Goal: Task Accomplishment & Management: Complete application form

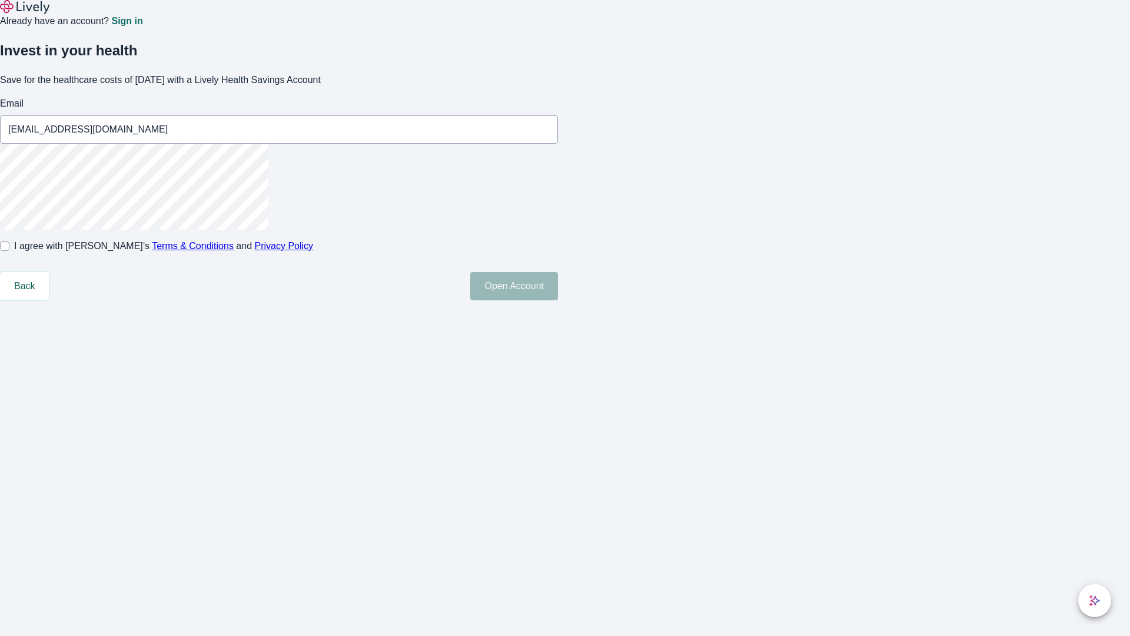
click at [9, 251] on input "I agree with Lively’s Terms & Conditions and Privacy Policy" at bounding box center [4, 245] width 9 height 9
checkbox input "true"
click at [558, 300] on button "Open Account" at bounding box center [514, 286] width 88 height 28
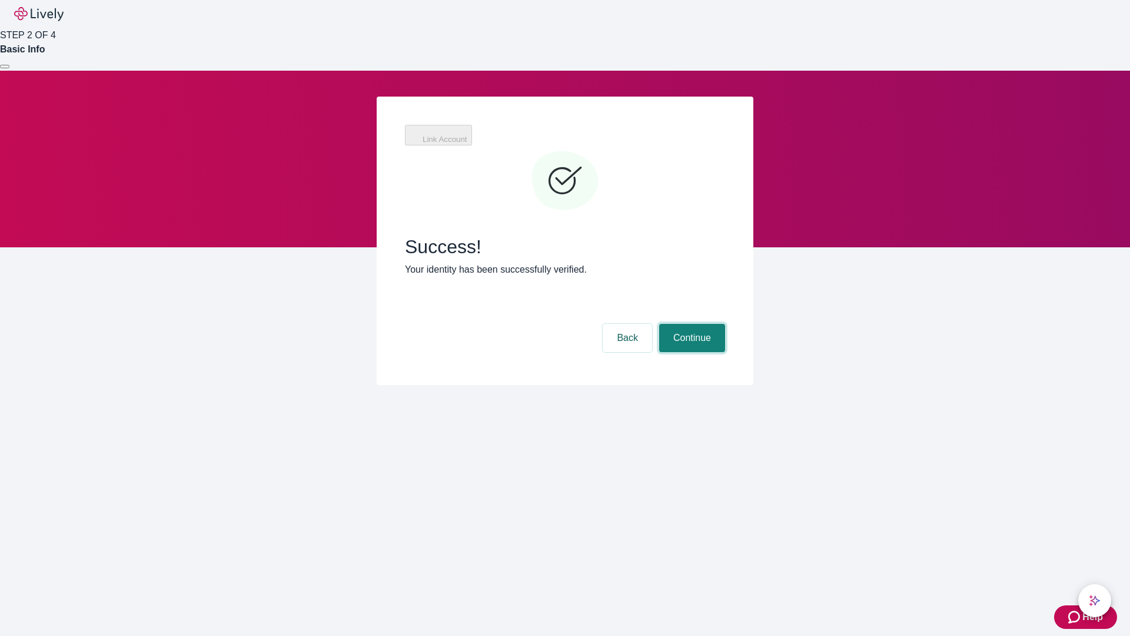
click at [691, 324] on button "Continue" at bounding box center [692, 338] width 66 height 28
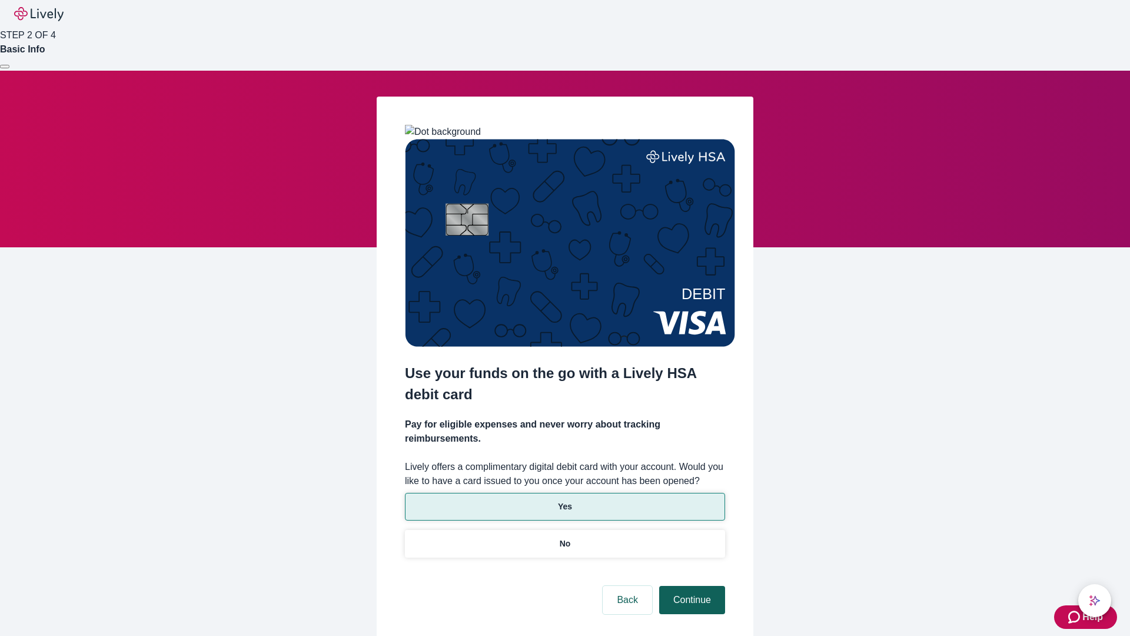
click at [565, 538] on p "No" at bounding box center [565, 544] width 11 height 12
click at [691, 586] on button "Continue" at bounding box center [692, 600] width 66 height 28
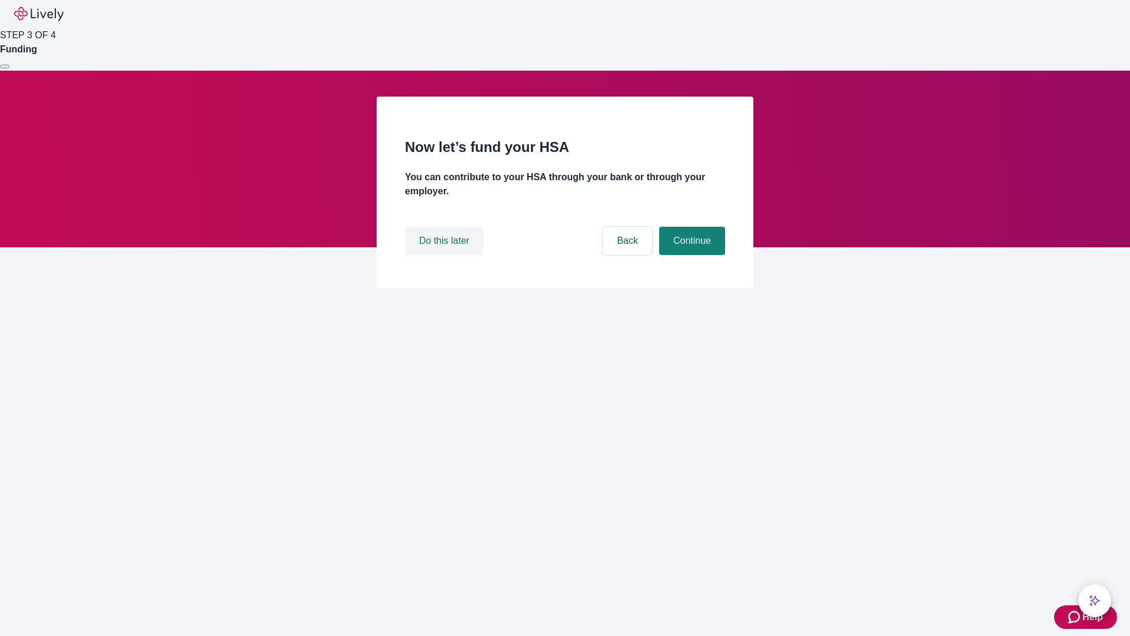
click at [446, 255] on button "Do this later" at bounding box center [444, 241] width 78 height 28
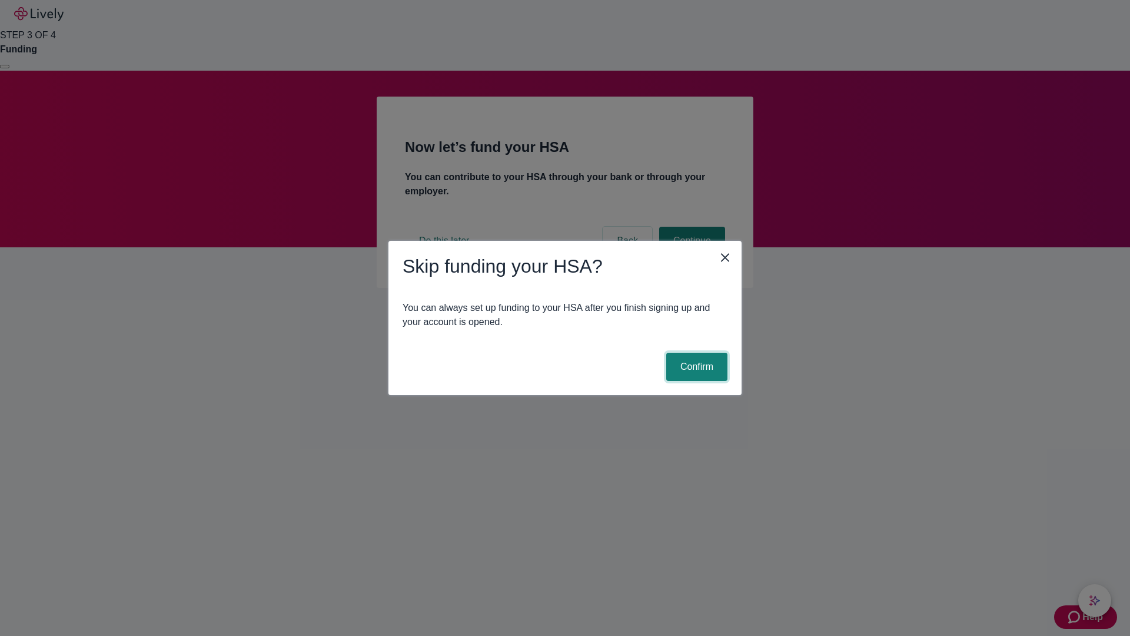
click at [695, 367] on button "Confirm" at bounding box center [696, 367] width 61 height 28
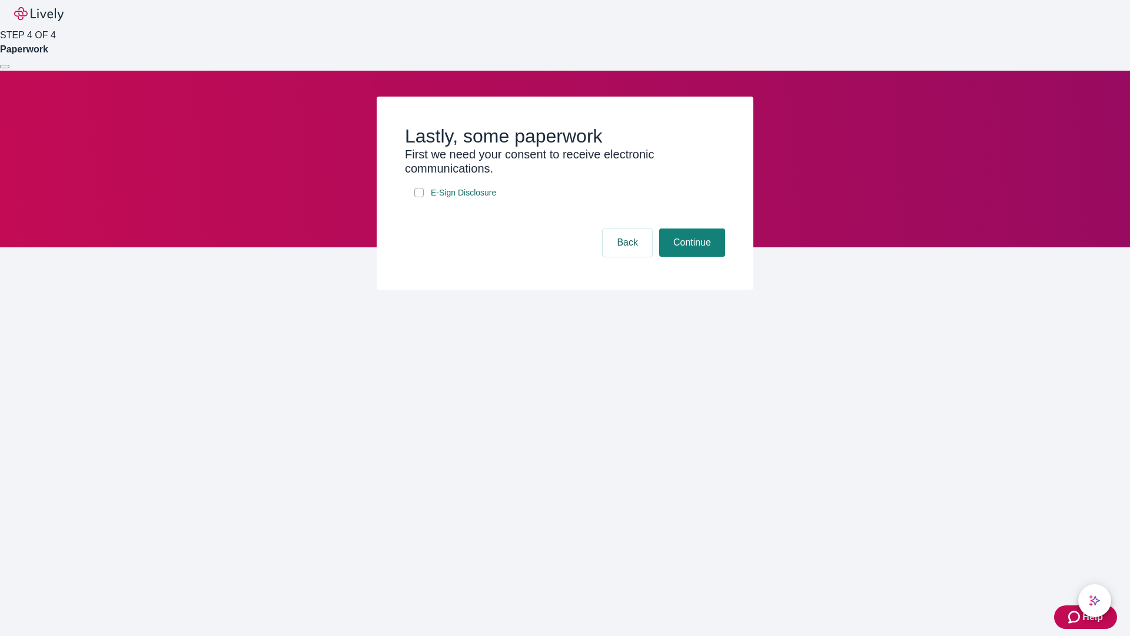
click at [419, 197] on input "E-Sign Disclosure" at bounding box center [418, 192] width 9 height 9
checkbox input "true"
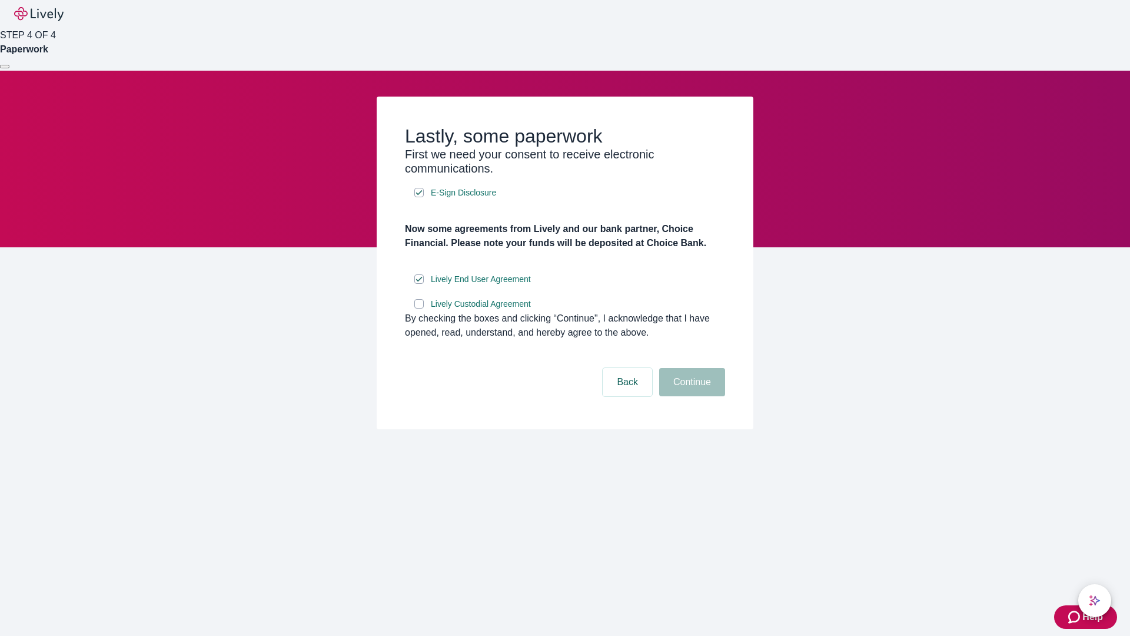
click at [419, 309] on input "Lively Custodial Agreement" at bounding box center [418, 303] width 9 height 9
checkbox input "true"
click at [691, 396] on button "Continue" at bounding box center [692, 382] width 66 height 28
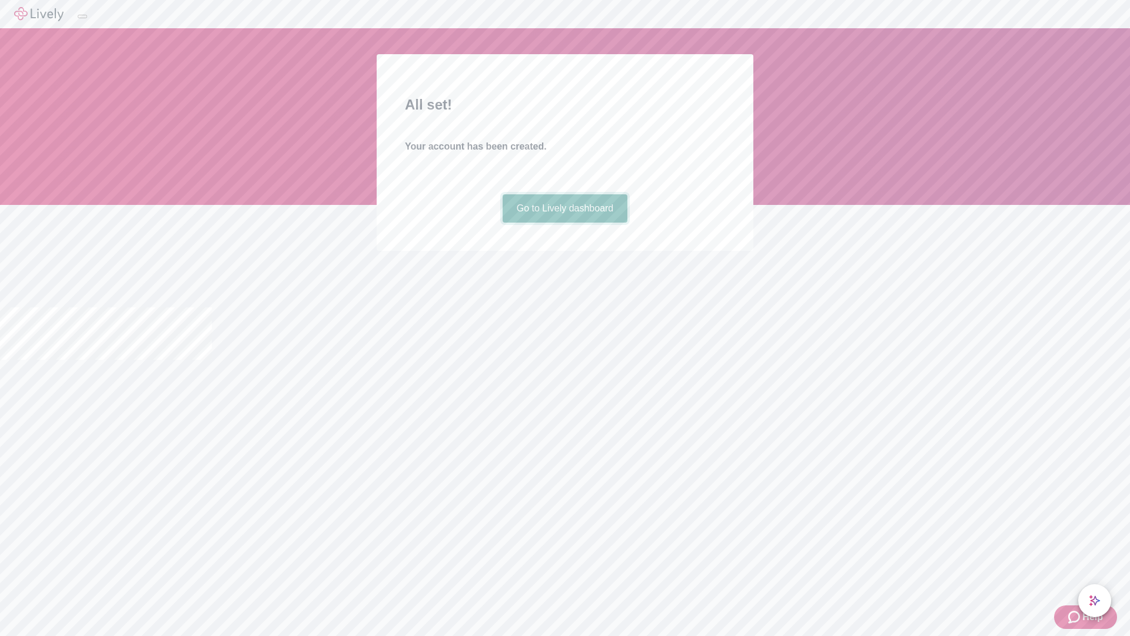
click at [565, 223] on link "Go to Lively dashboard" at bounding box center [565, 208] width 125 height 28
